Goal: Browse casually

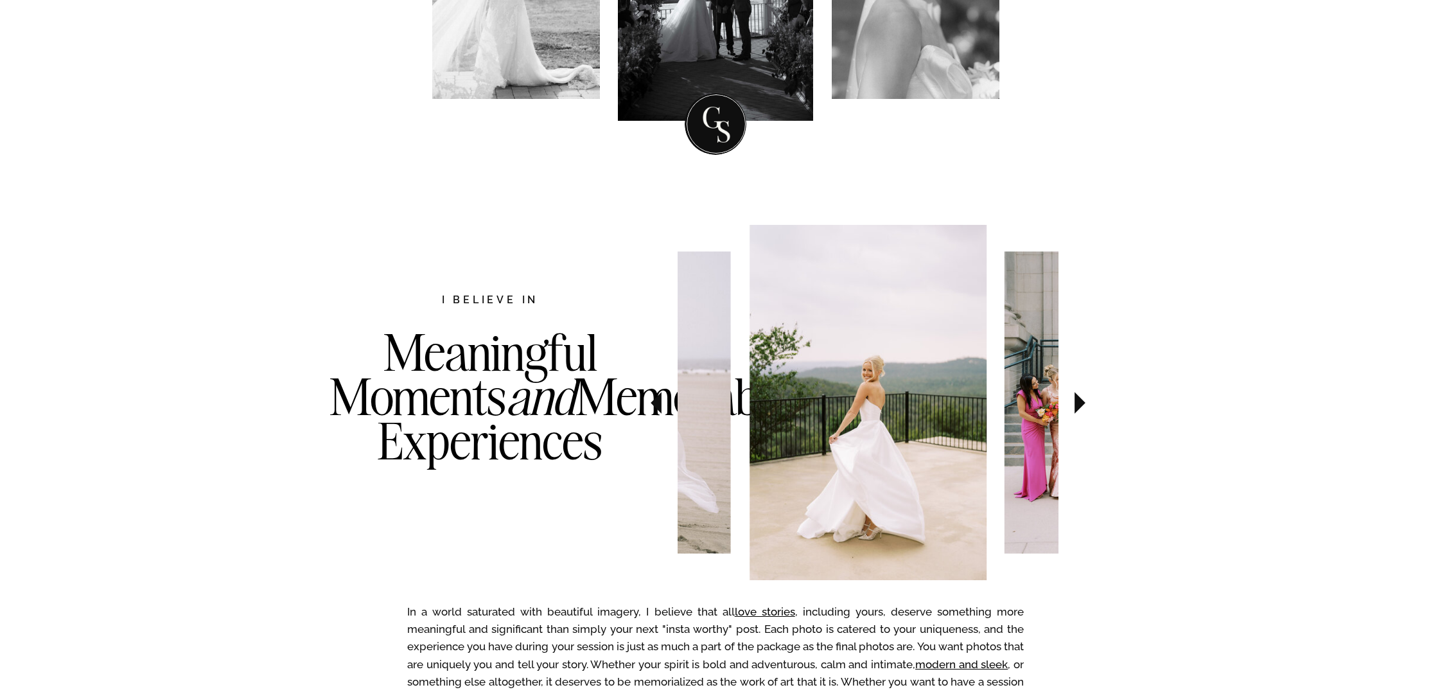
scroll to position [463, 0]
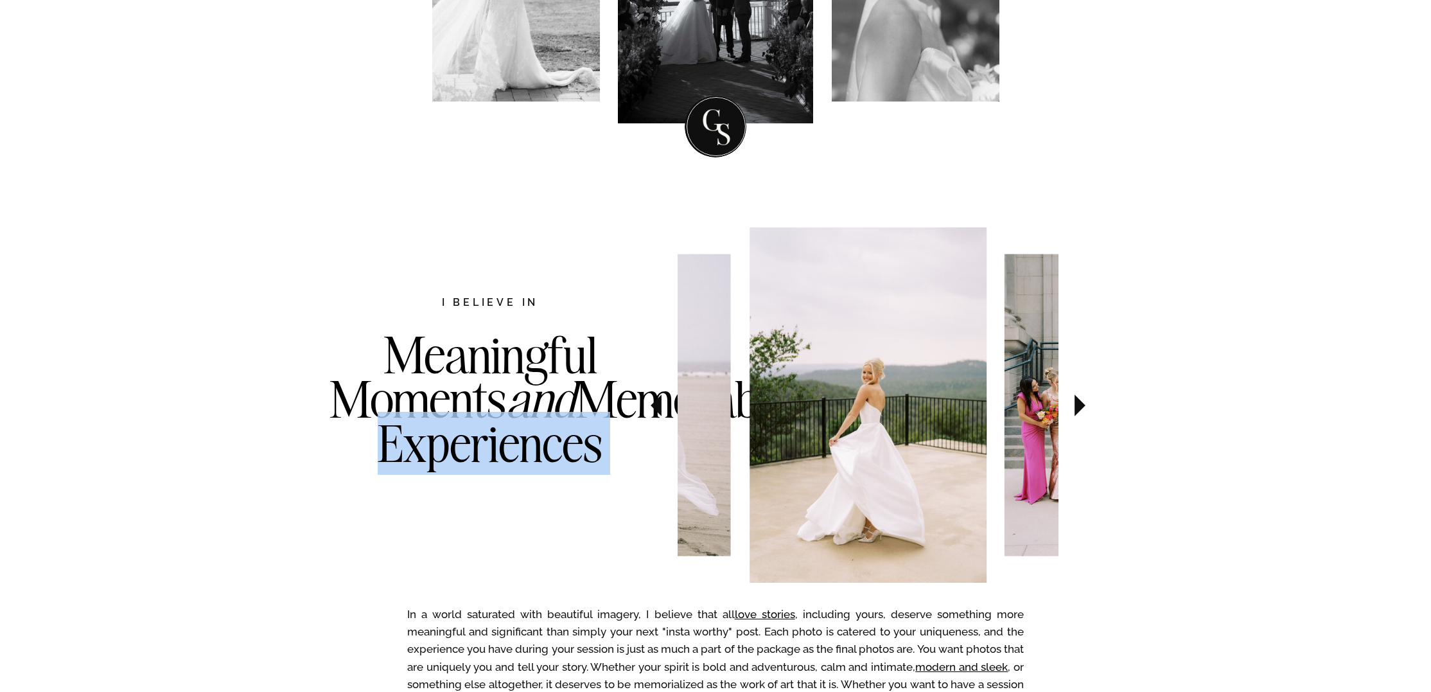
drag, startPoint x: 441, startPoint y: 303, endPoint x: 582, endPoint y: 434, distance: 193.2
click at [579, 428] on div "In a world saturated with beautiful imagery, I believe that all love stories , …" at bounding box center [715, 537] width 771 height 675
click at [601, 465] on h3 "Meaningful Moments and Memorable Experiences" at bounding box center [490, 425] width 321 height 185
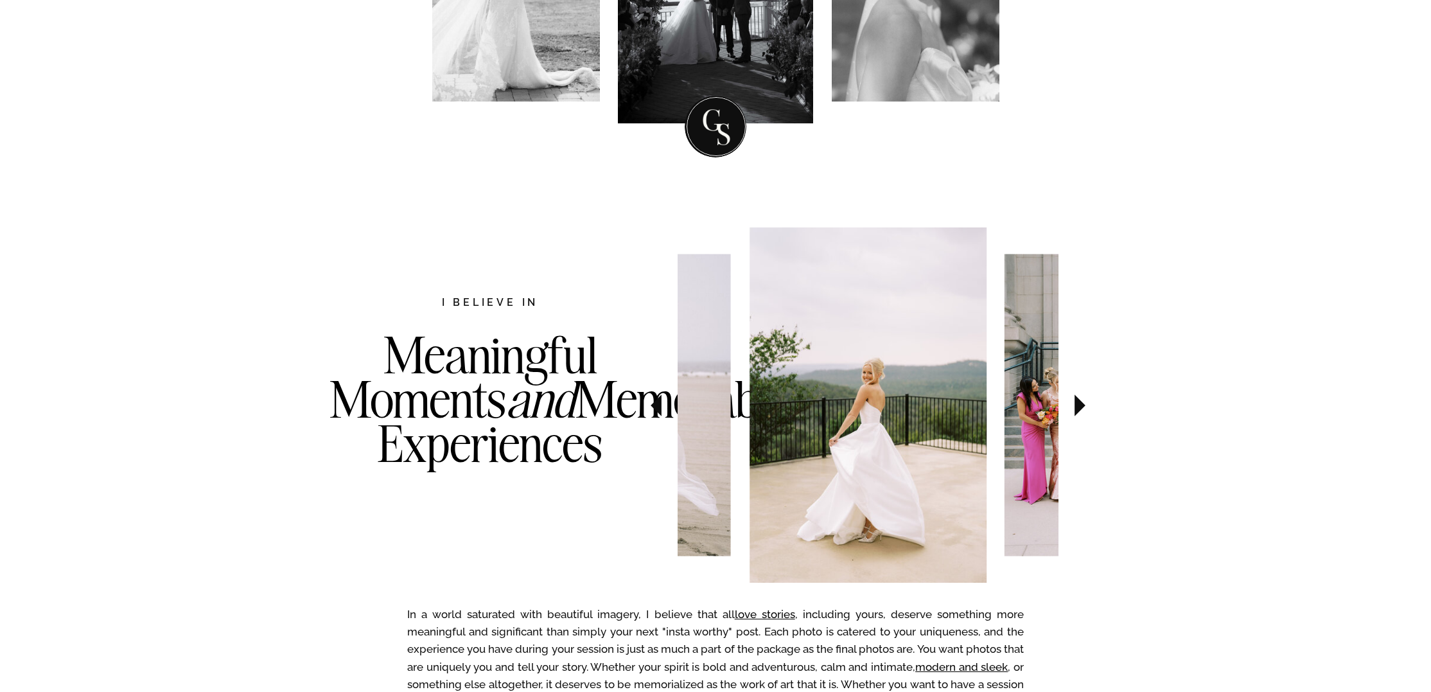
drag, startPoint x: 602, startPoint y: 499, endPoint x: 386, endPoint y: 340, distance: 267.9
click at [386, 340] on h3 "Meaningful Moments and Memorable Experiences" at bounding box center [490, 425] width 321 height 185
copy h3 "Meaningful Moments and Memorable Experiences"
click at [486, 432] on h3 "Meaningful Moments and Memorable Experiences" at bounding box center [490, 425] width 321 height 185
drag, startPoint x: 537, startPoint y: 475, endPoint x: 409, endPoint y: 371, distance: 164.4
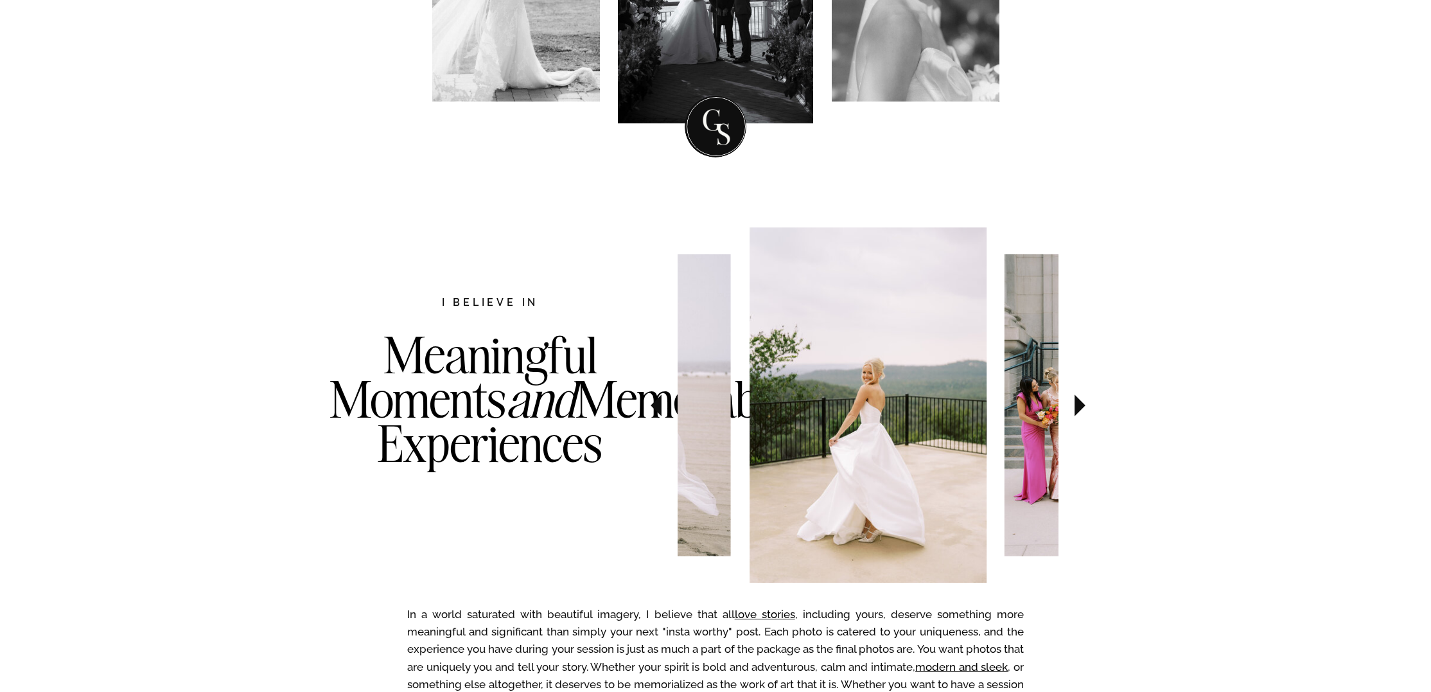
click at [409, 378] on h3 "Meaningful Moments and Memorable Experiences" at bounding box center [490, 425] width 321 height 185
drag, startPoint x: 396, startPoint y: 358, endPoint x: 599, endPoint y: 489, distance: 241.6
click at [599, 489] on h3 "Meaningful Moments and Memorable Experiences" at bounding box center [490, 425] width 321 height 185
copy h3 "Meaningful Moments and Memorable Experiences"
